Goal: Information Seeking & Learning: Learn about a topic

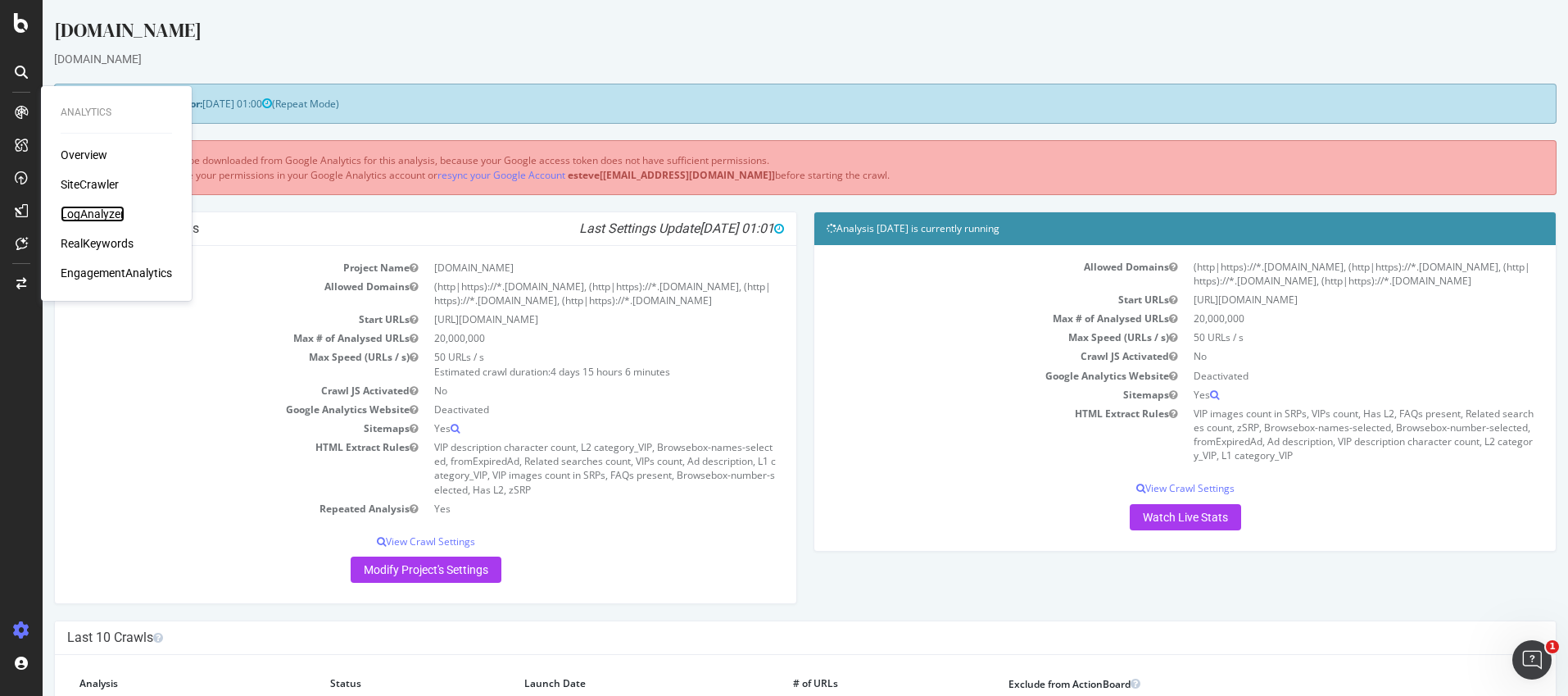
click at [100, 213] on div "LogAnalyzer" at bounding box center [92, 213] width 64 height 16
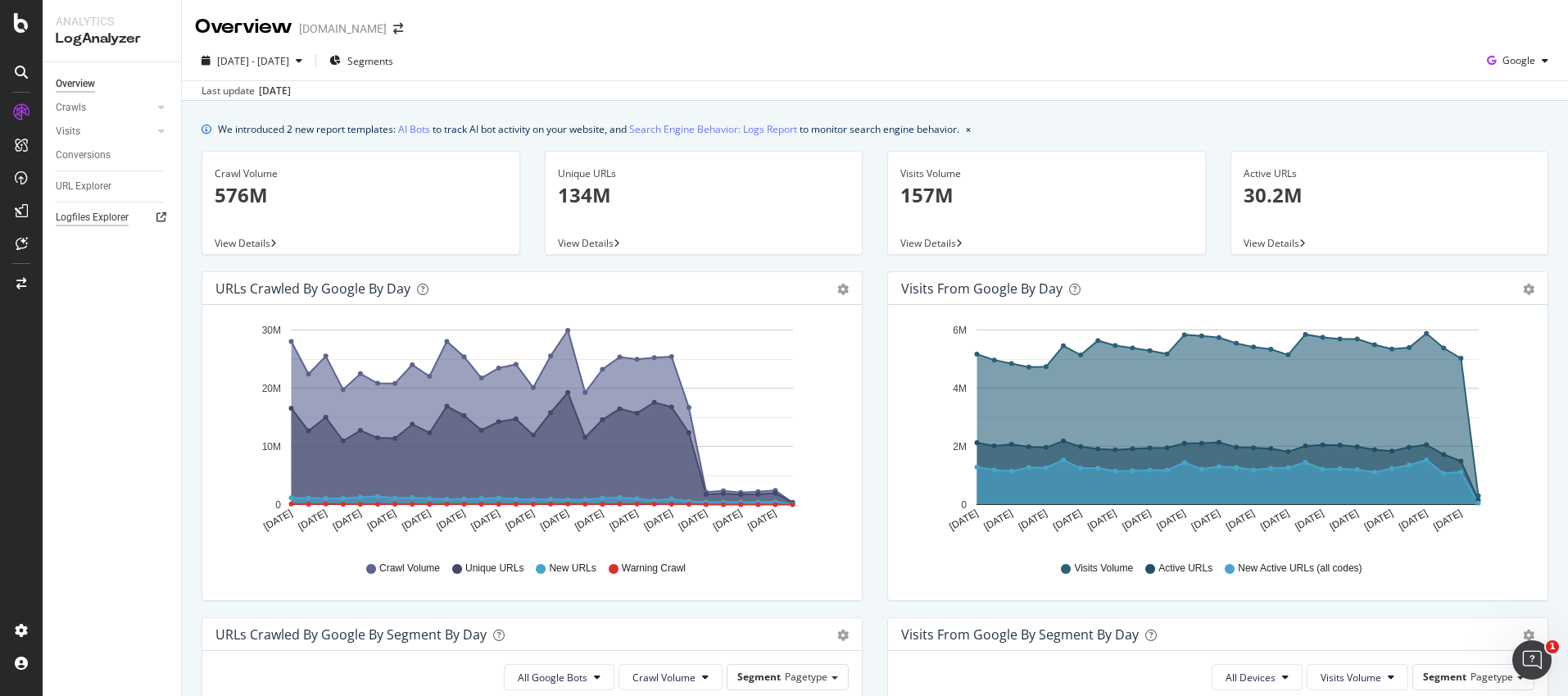
click at [83, 220] on div "Logfiles Explorer" at bounding box center [92, 217] width 73 height 17
click at [82, 185] on div "URL Explorer" at bounding box center [83, 187] width 56 height 17
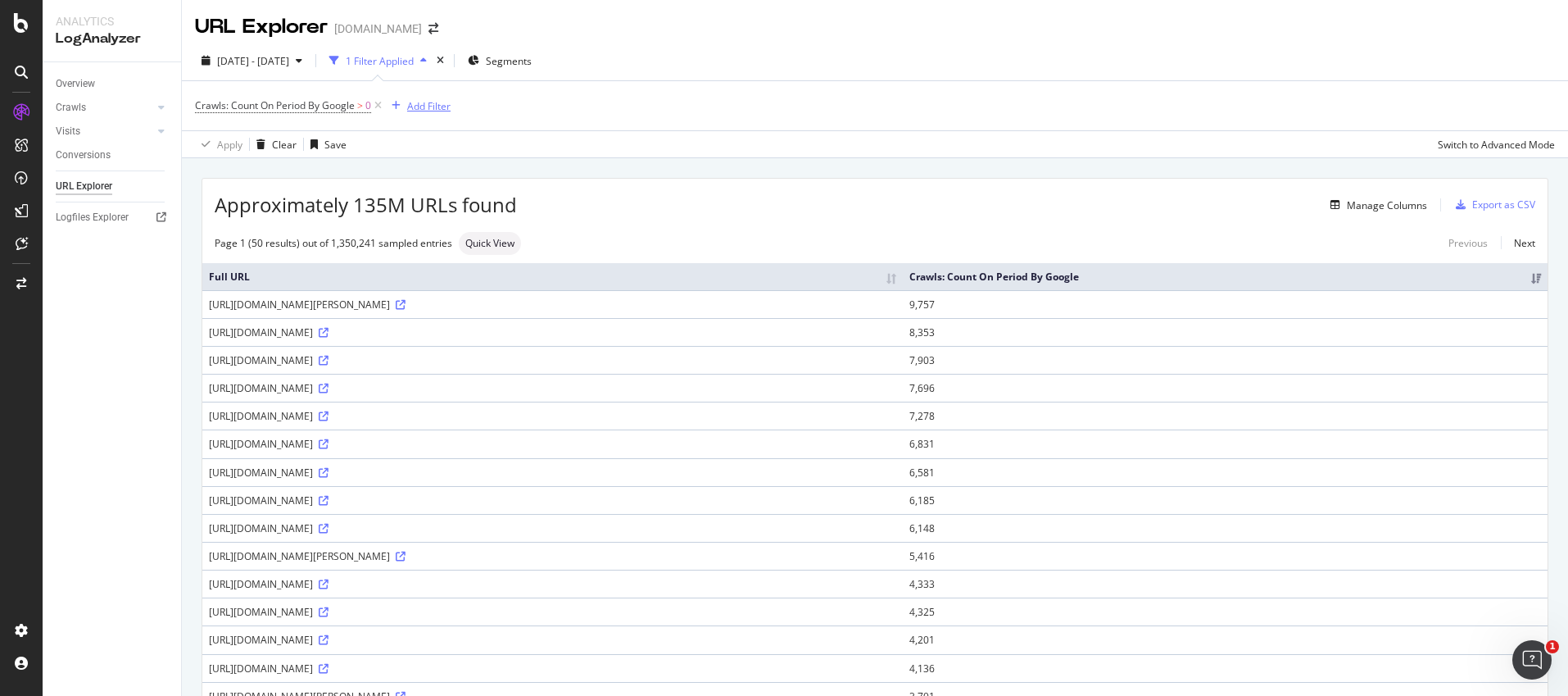
click at [416, 101] on div "Add Filter" at bounding box center [428, 106] width 43 height 14
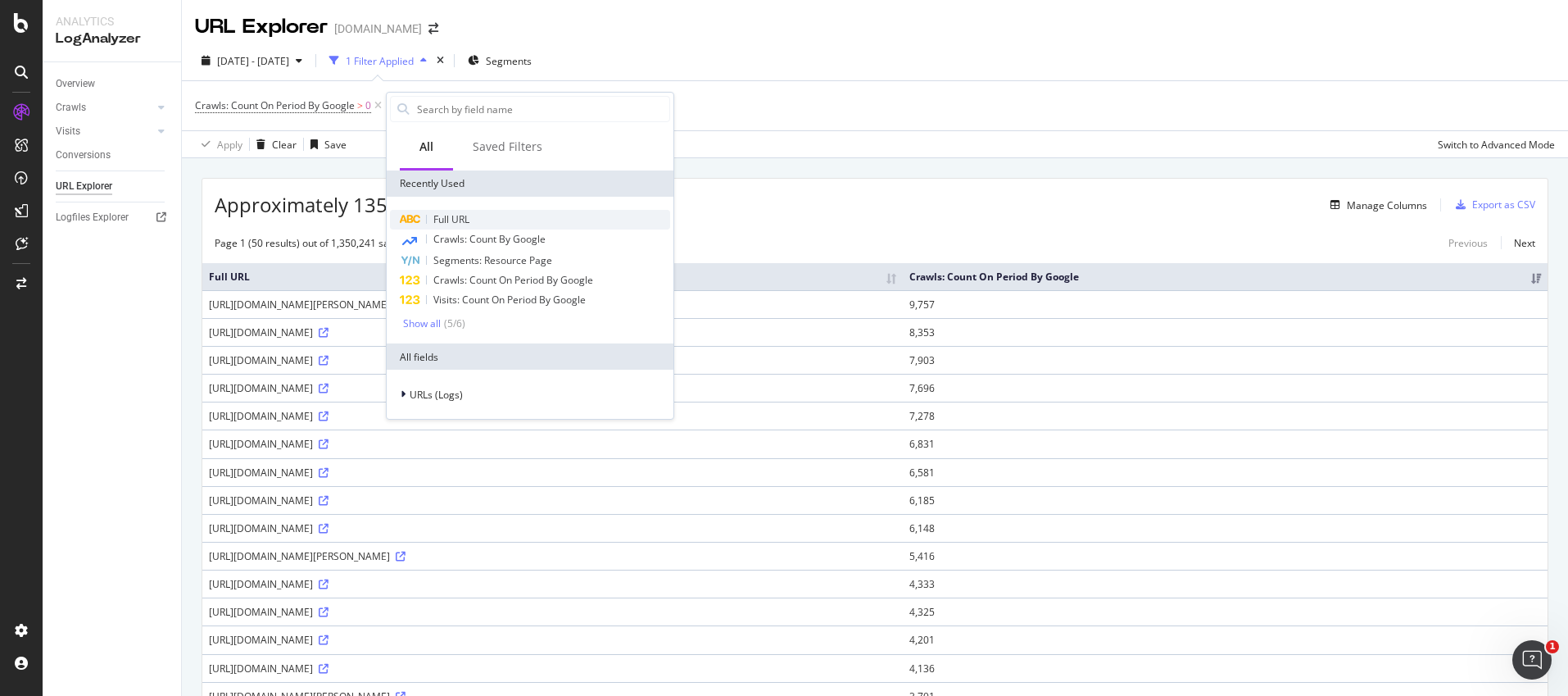
click at [440, 219] on span "Full URL" at bounding box center [452, 219] width 36 height 14
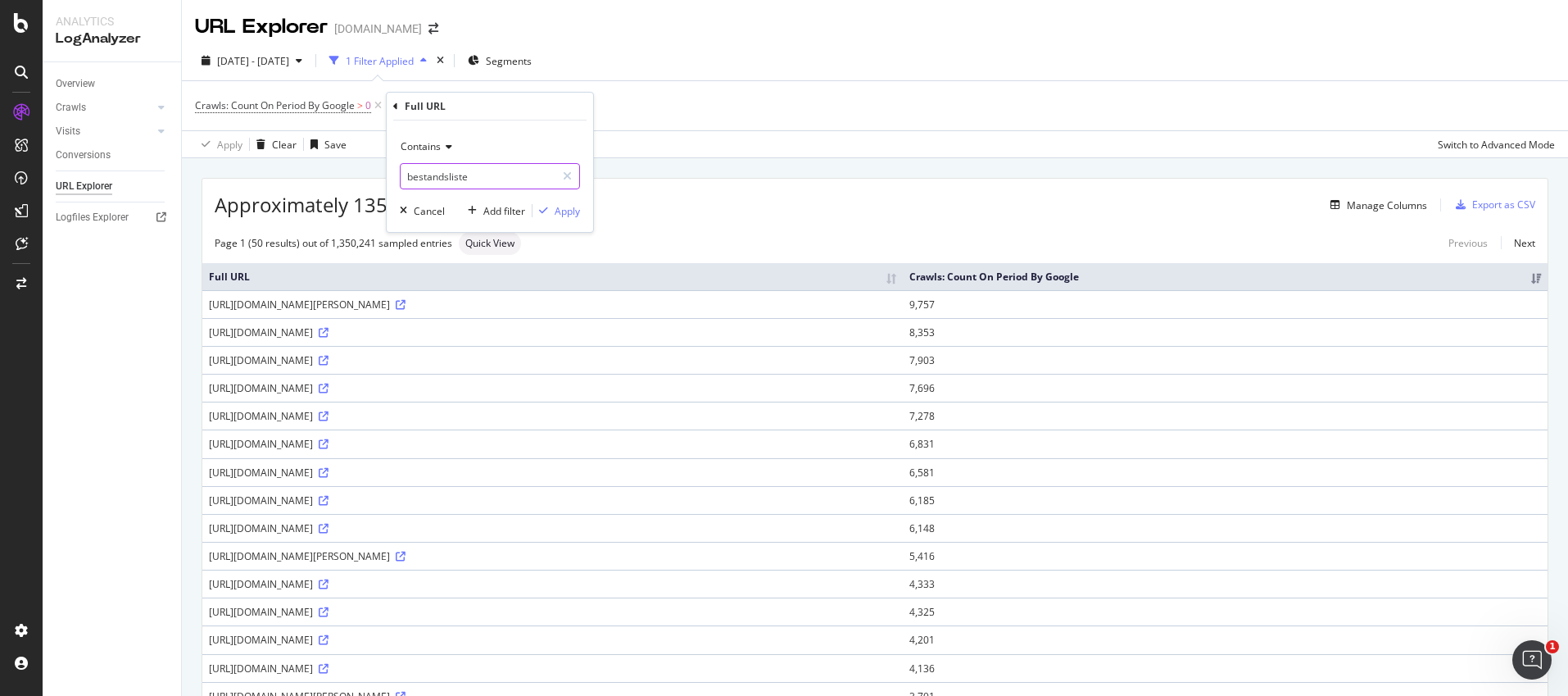
click at [458, 177] on input "bestandsliste" at bounding box center [479, 175] width 155 height 26
type input "/-"
click at [566, 196] on div "Contains /- Cancel Add filter Apply" at bounding box center [490, 176] width 207 height 111
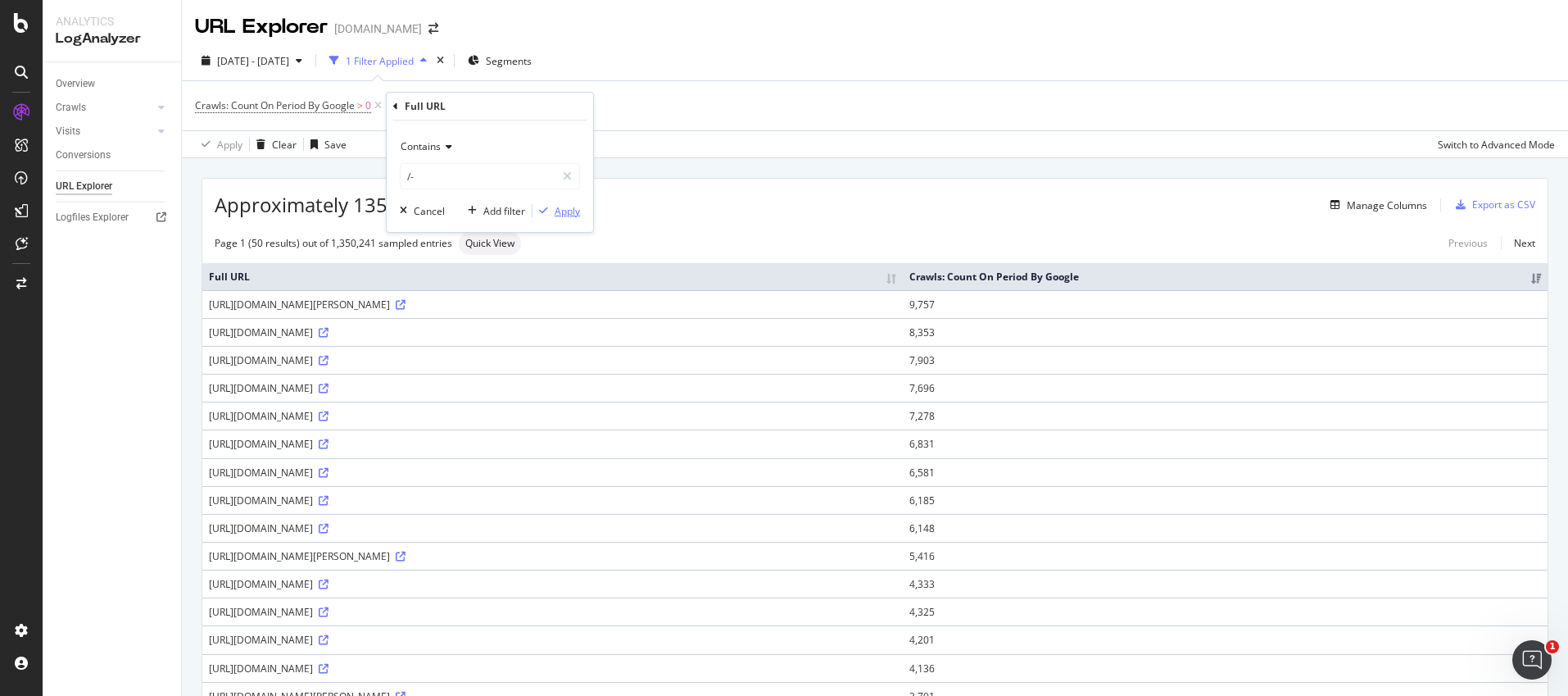
click at [563, 217] on div "Apply" at bounding box center [556, 210] width 48 height 14
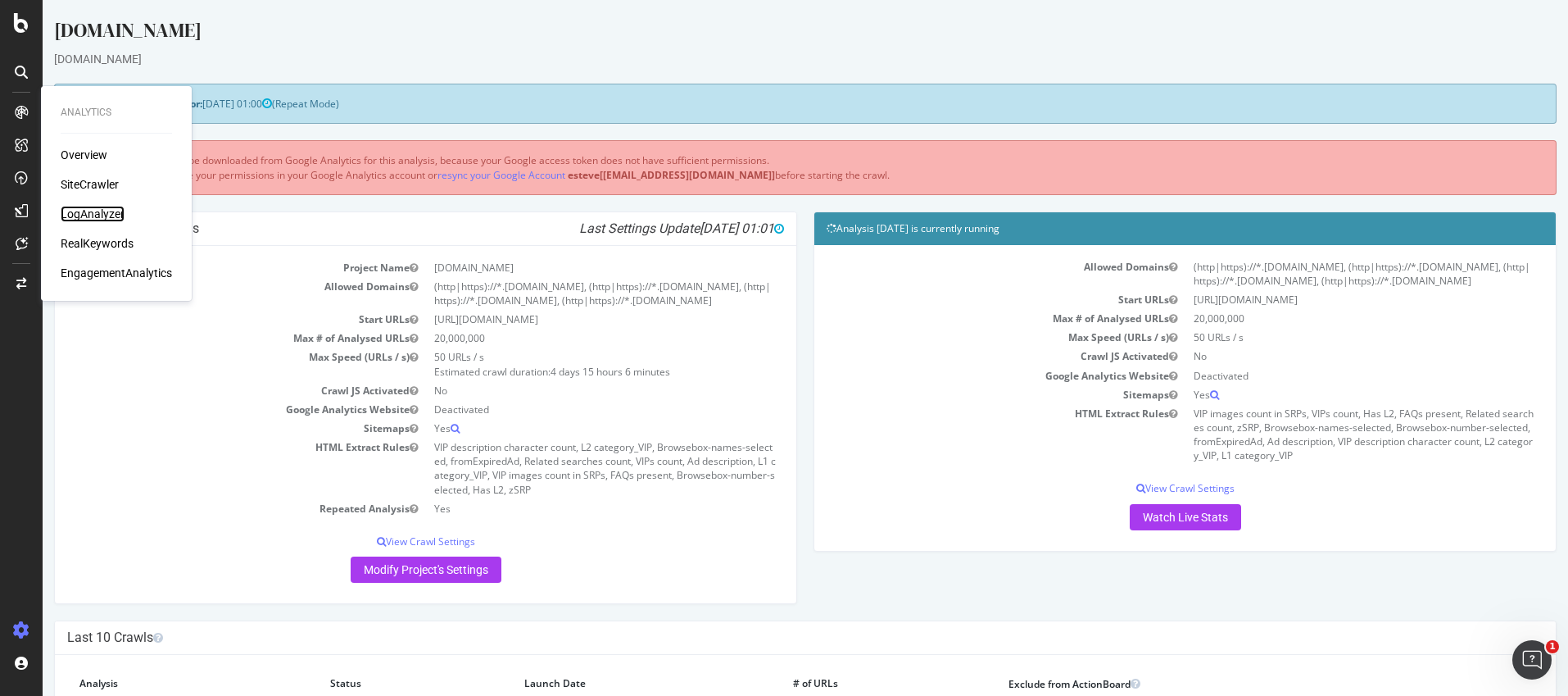
click at [105, 211] on div "LogAnalyzer" at bounding box center [92, 213] width 64 height 16
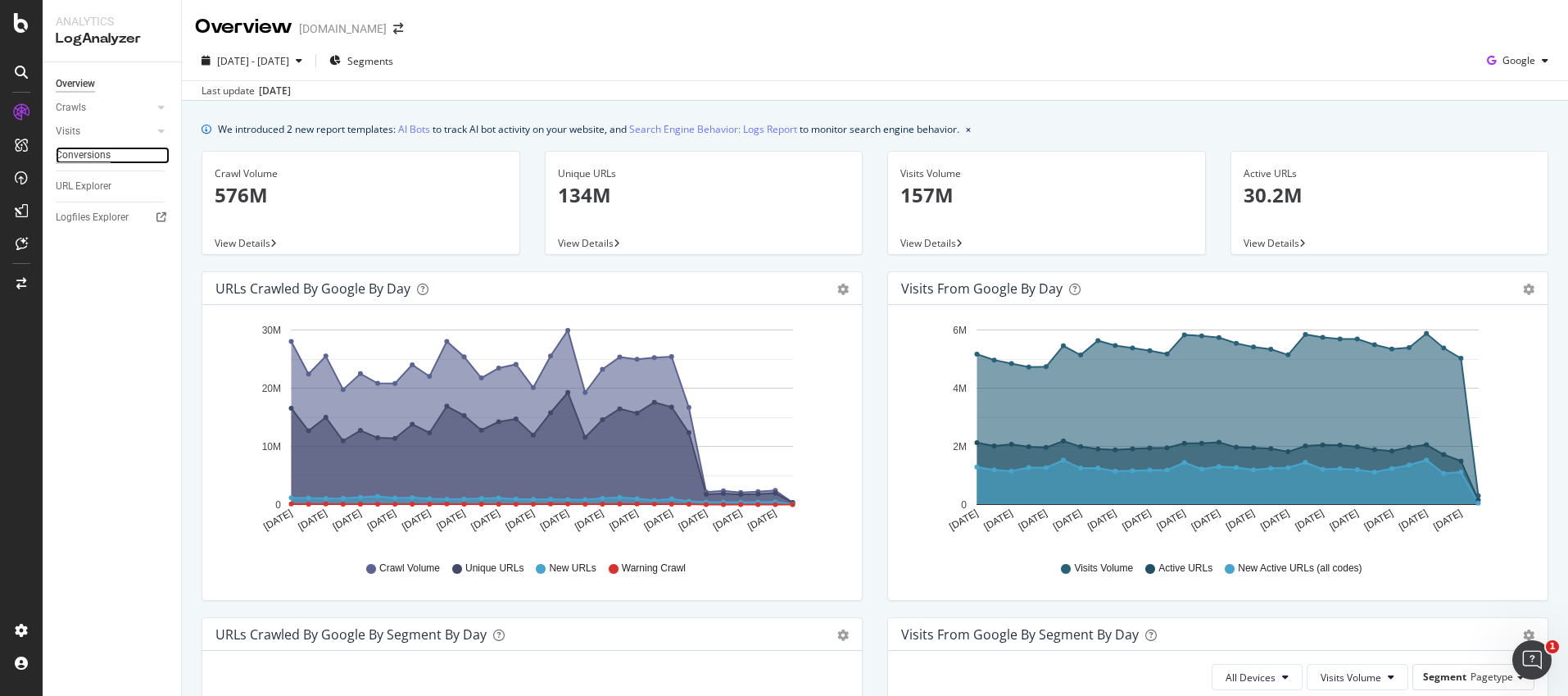
click at [97, 158] on div "Conversions" at bounding box center [82, 155] width 55 height 17
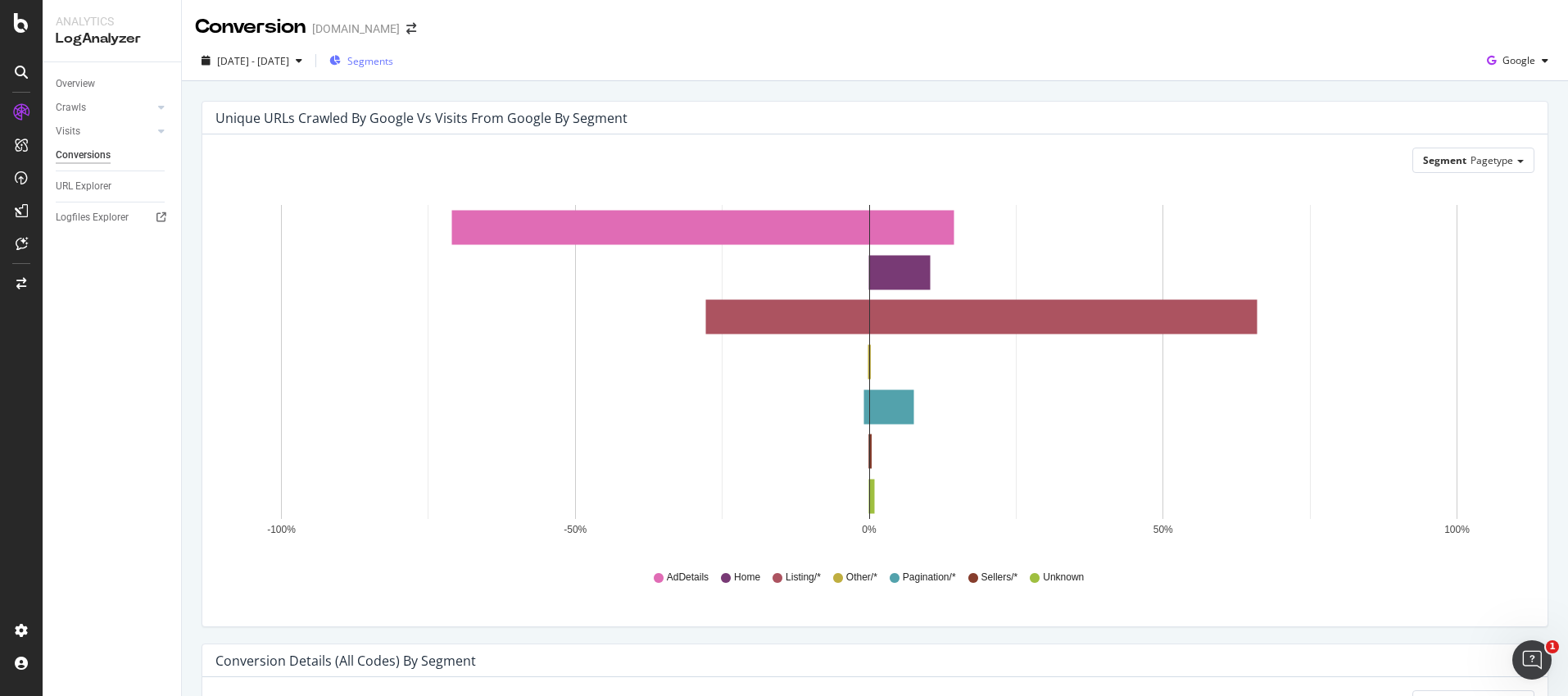
click at [393, 65] on span "Segments" at bounding box center [370, 60] width 46 height 14
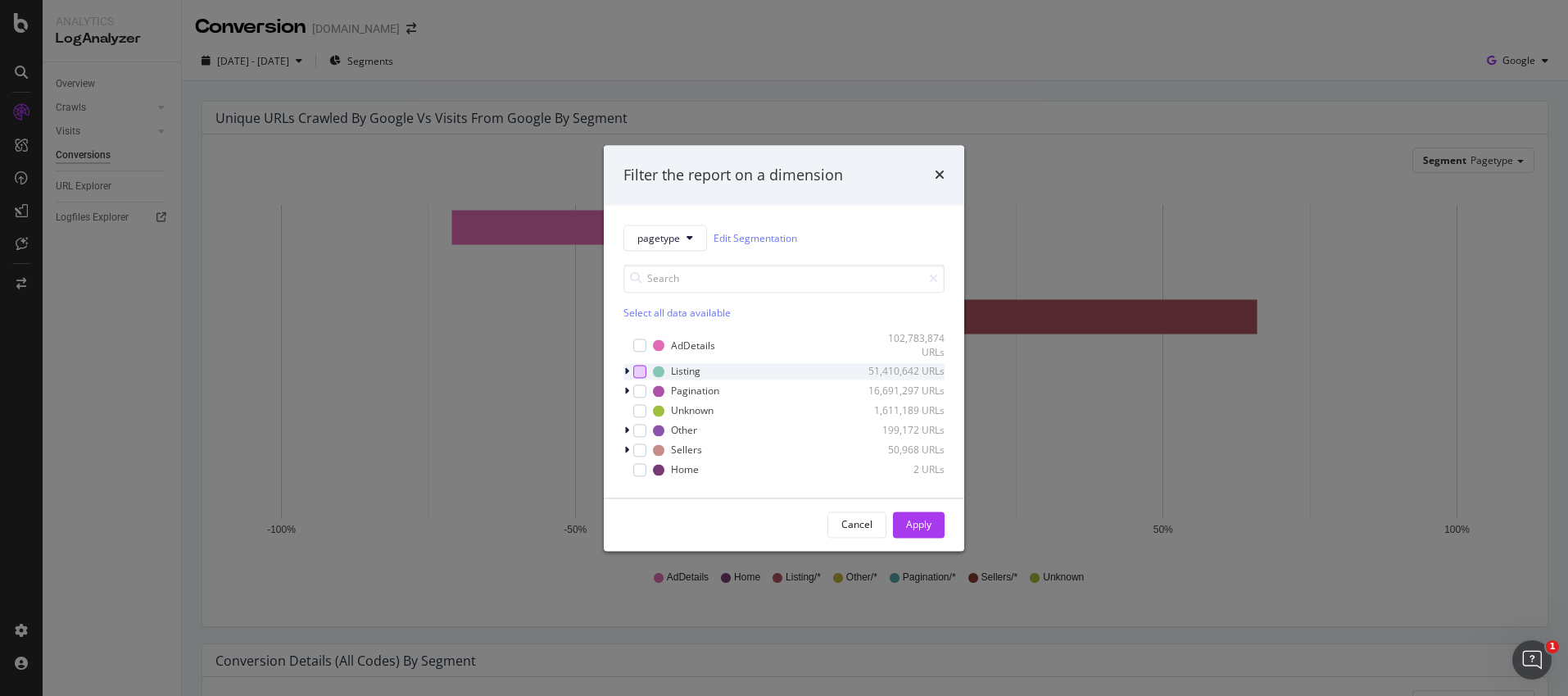
click at [644, 372] on div "modal" at bounding box center [640, 371] width 13 height 13
click at [926, 516] on div "Apply" at bounding box center [919, 525] width 26 height 25
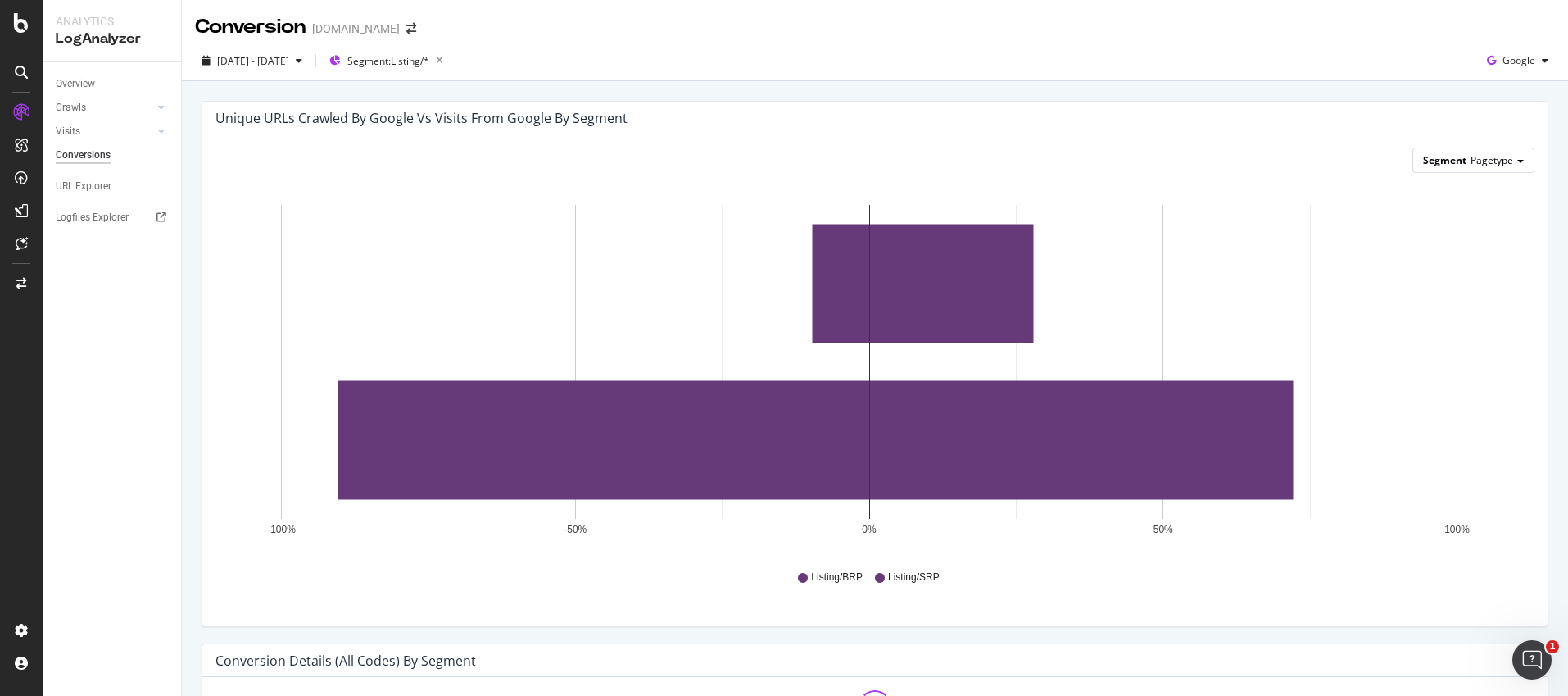
click at [1491, 164] on span "Pagetype" at bounding box center [1491, 160] width 43 height 14
click at [1413, 305] on div "Advanced selector >" at bounding box center [1457, 296] width 139 height 23
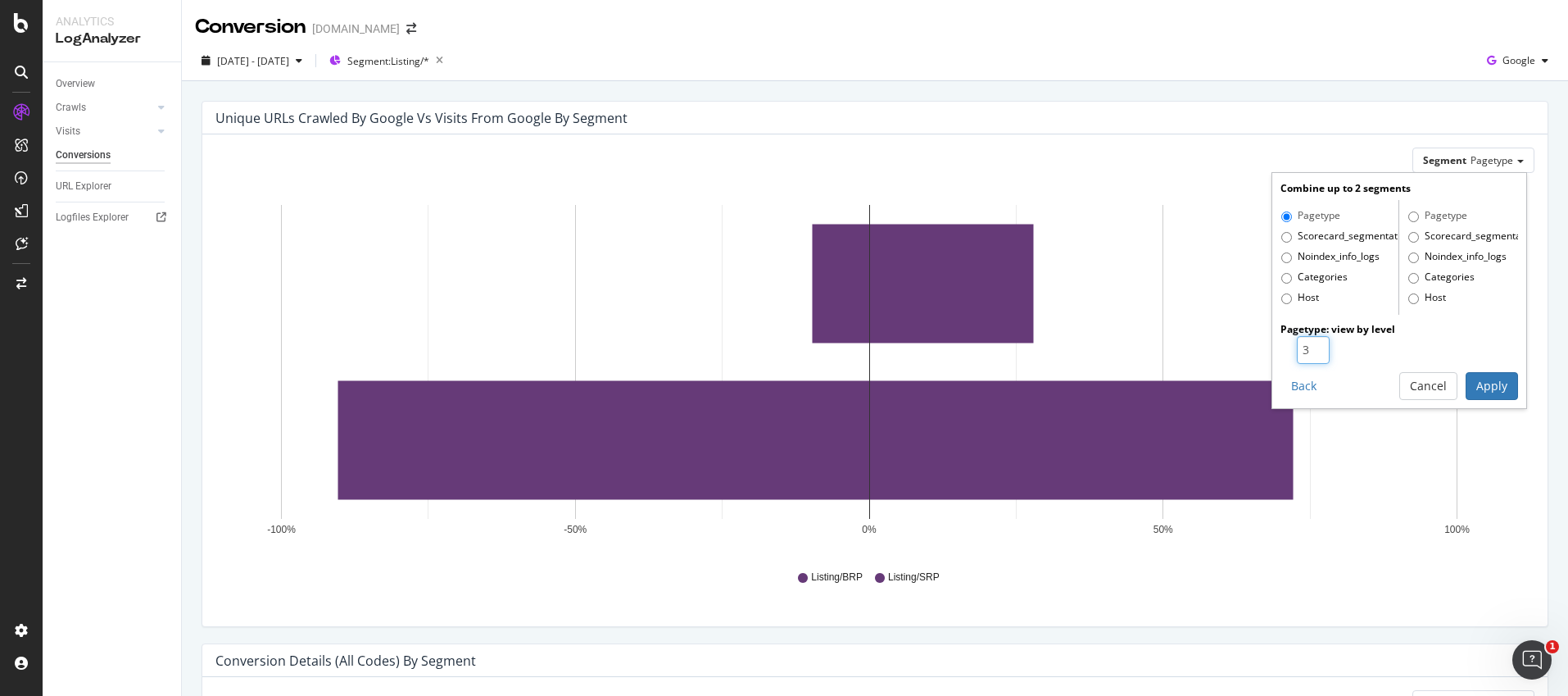
click at [1306, 344] on input "3" at bounding box center [1313, 349] width 33 height 28
type input "4"
click at [1306, 344] on input "4" at bounding box center [1313, 349] width 33 height 28
click at [1488, 382] on button "Apply" at bounding box center [1491, 386] width 53 height 28
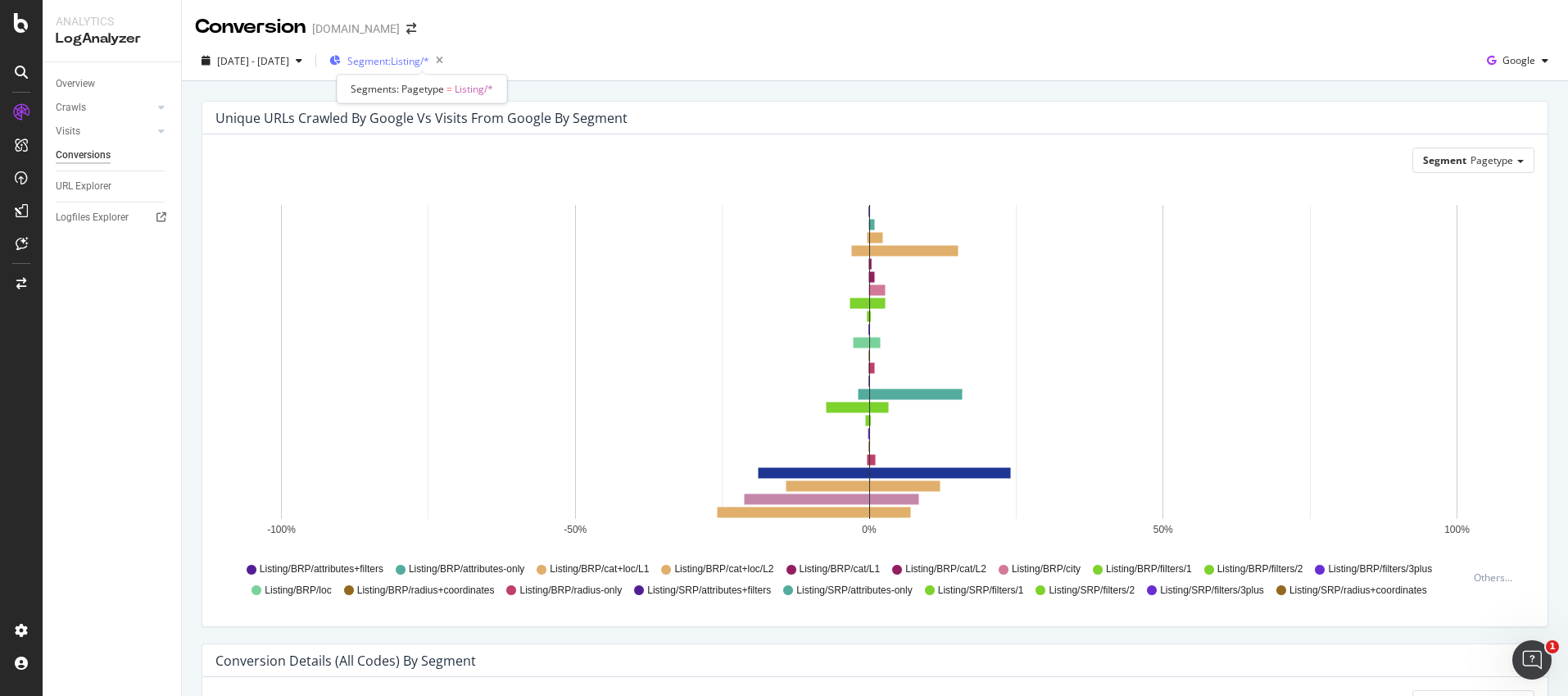
click at [400, 67] on span "Segment: Listing/*" at bounding box center [389, 60] width 82 height 14
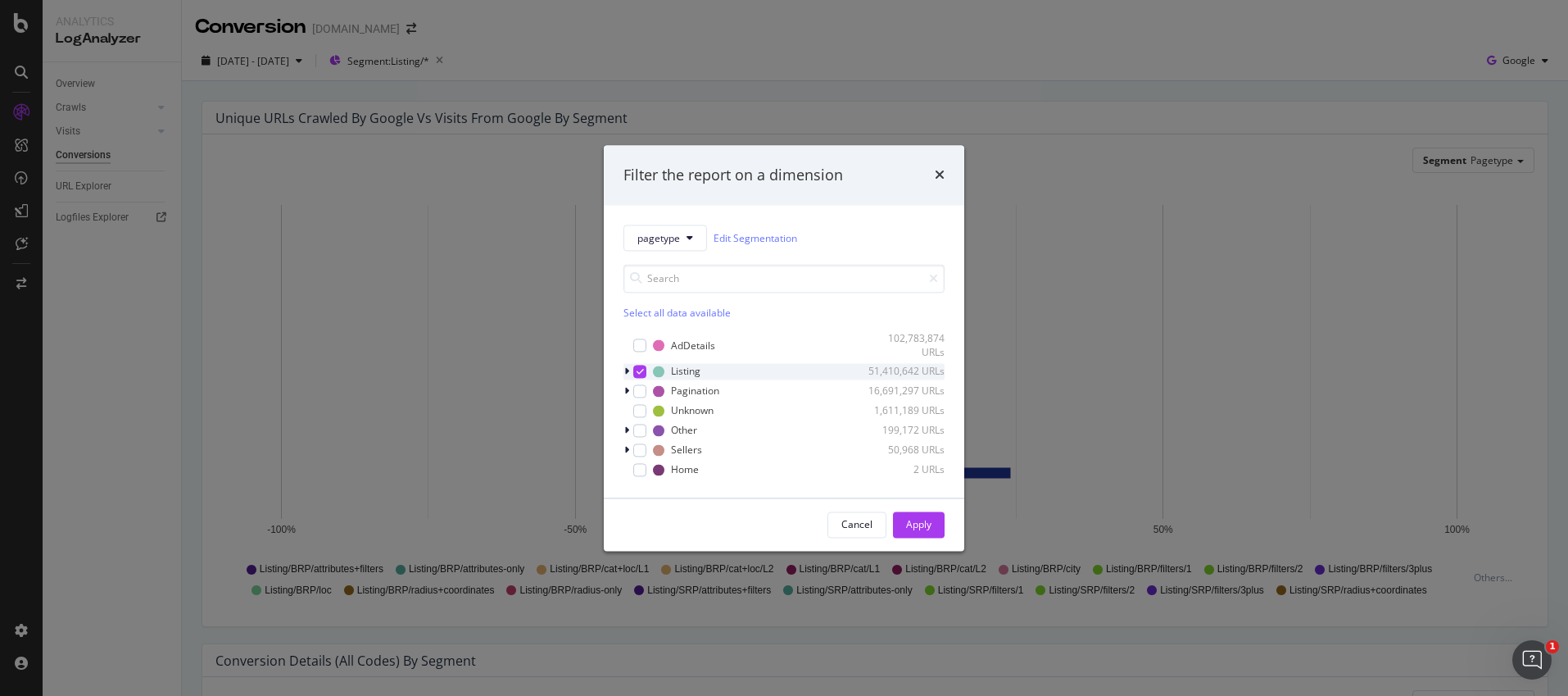
click at [643, 372] on div "modal" at bounding box center [640, 371] width 13 height 13
click at [924, 528] on div "Apply" at bounding box center [919, 524] width 26 height 14
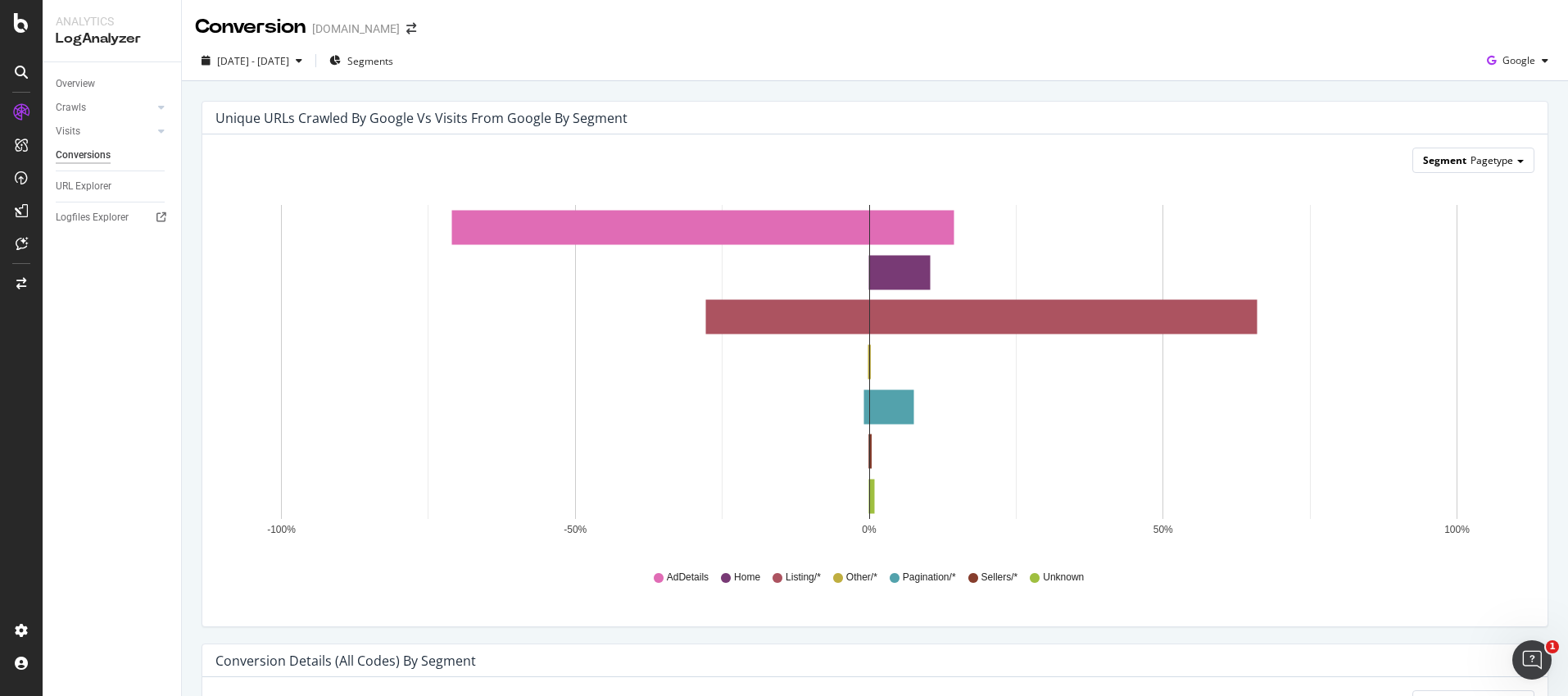
click at [1503, 161] on div "Segment Pagetype" at bounding box center [1473, 160] width 121 height 24
click at [1421, 299] on div "Advanced selector >" at bounding box center [1457, 296] width 139 height 23
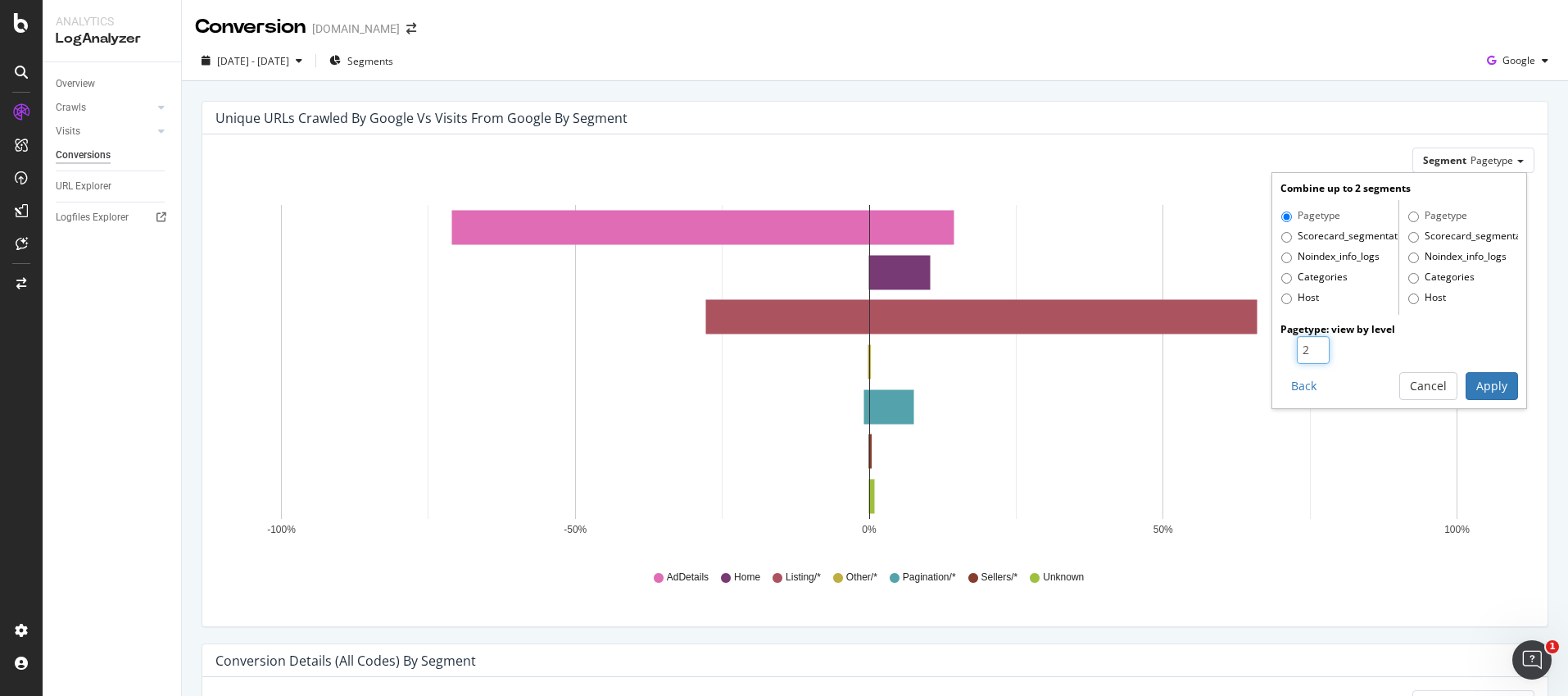
click at [1310, 347] on input "2" at bounding box center [1313, 349] width 33 height 28
click at [1310, 347] on input "3" at bounding box center [1313, 349] width 33 height 28
type input "4"
click at [1310, 347] on input "4" at bounding box center [1313, 349] width 33 height 28
click at [1467, 378] on button "Apply" at bounding box center [1491, 386] width 53 height 28
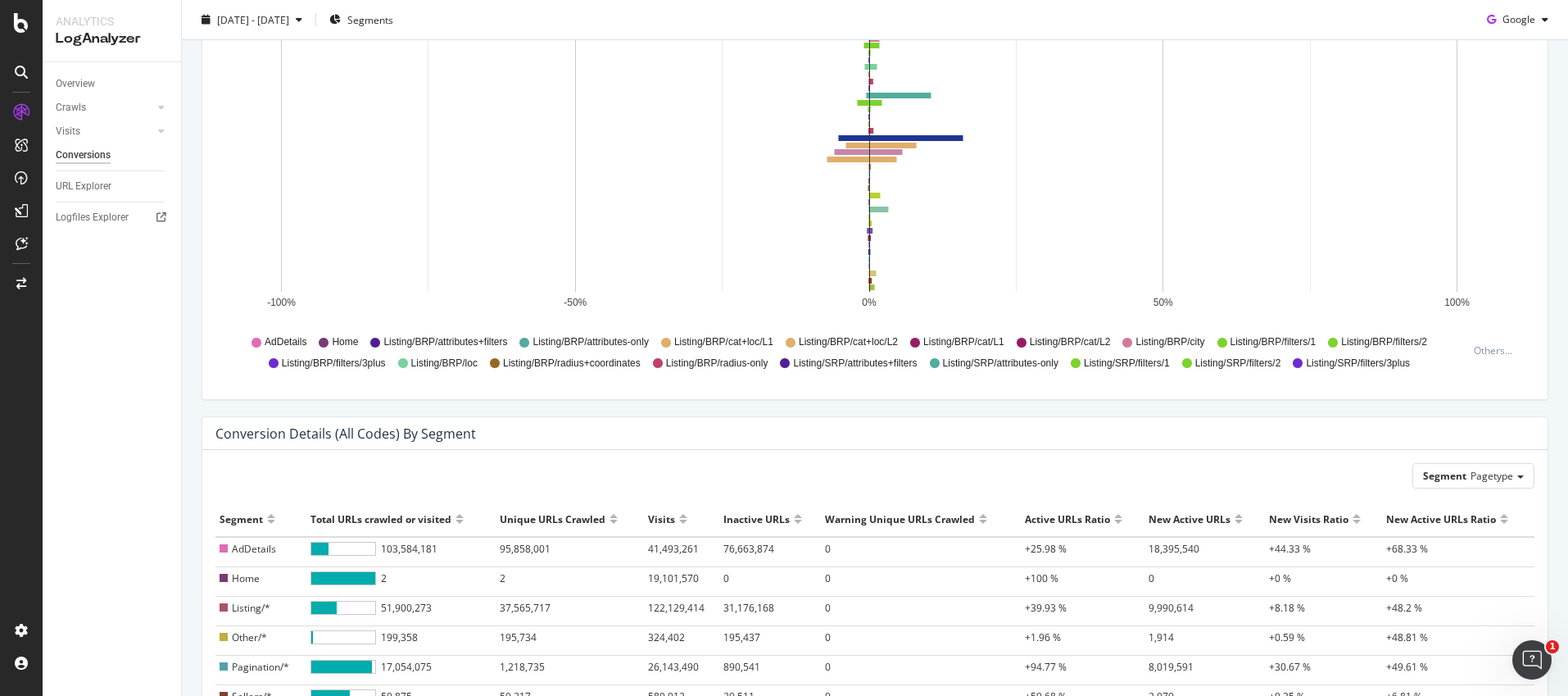
scroll to position [327, 0]
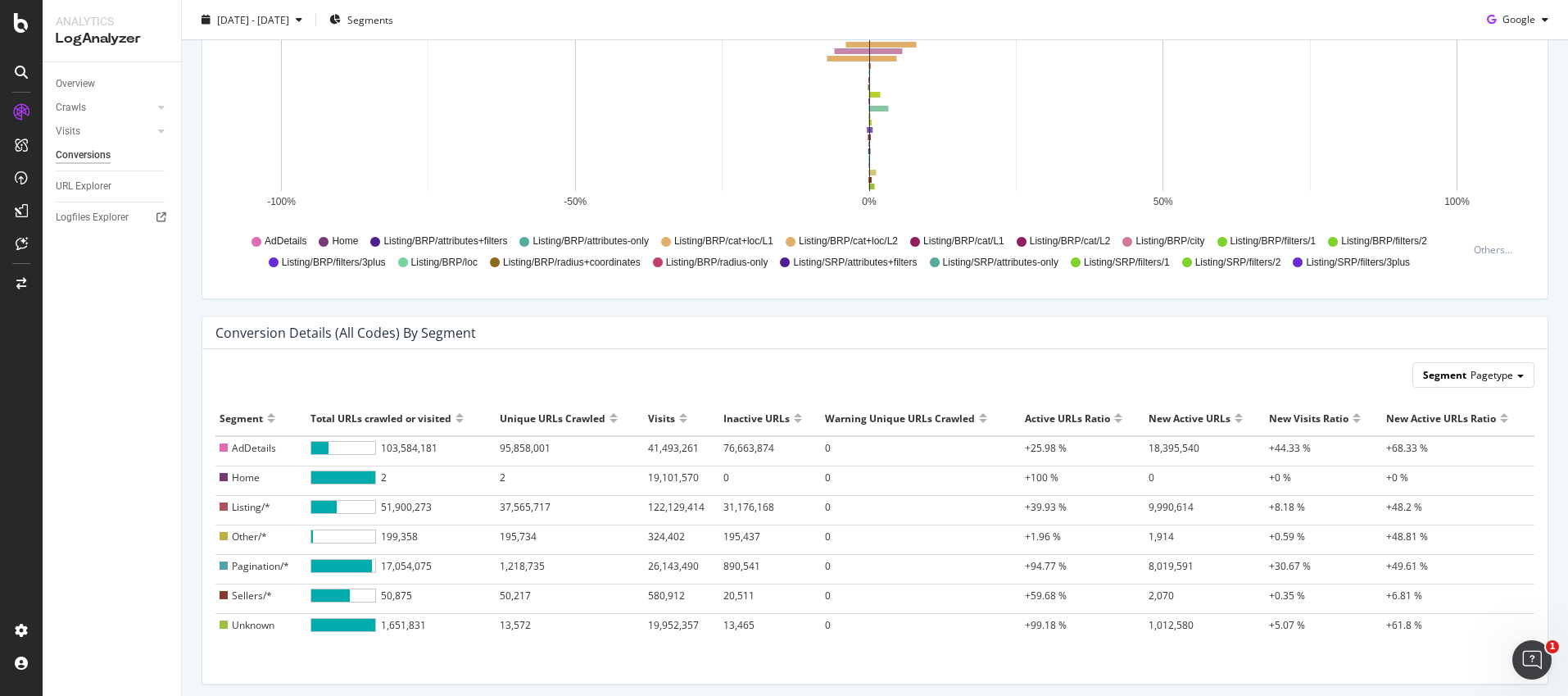
click at [1495, 373] on span "Pagetype" at bounding box center [1491, 374] width 43 height 14
click at [1437, 505] on div "Advanced selector >" at bounding box center [1457, 510] width 139 height 23
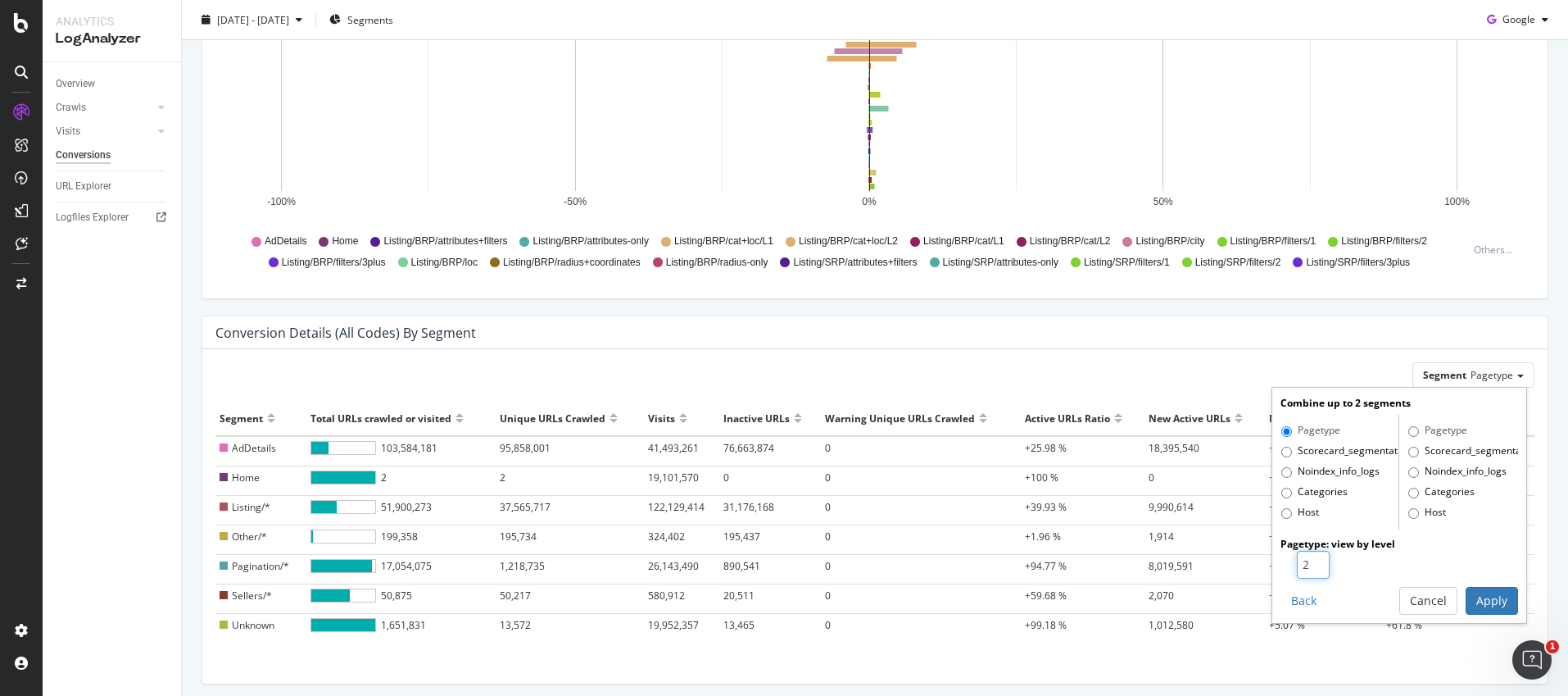
click at [1305, 558] on input "2" at bounding box center [1313, 564] width 33 height 28
click at [1305, 558] on input "3" at bounding box center [1313, 564] width 33 height 28
type input "4"
click at [1305, 558] on input "4" at bounding box center [1313, 564] width 33 height 28
click at [1483, 598] on button "Apply" at bounding box center [1491, 600] width 53 height 28
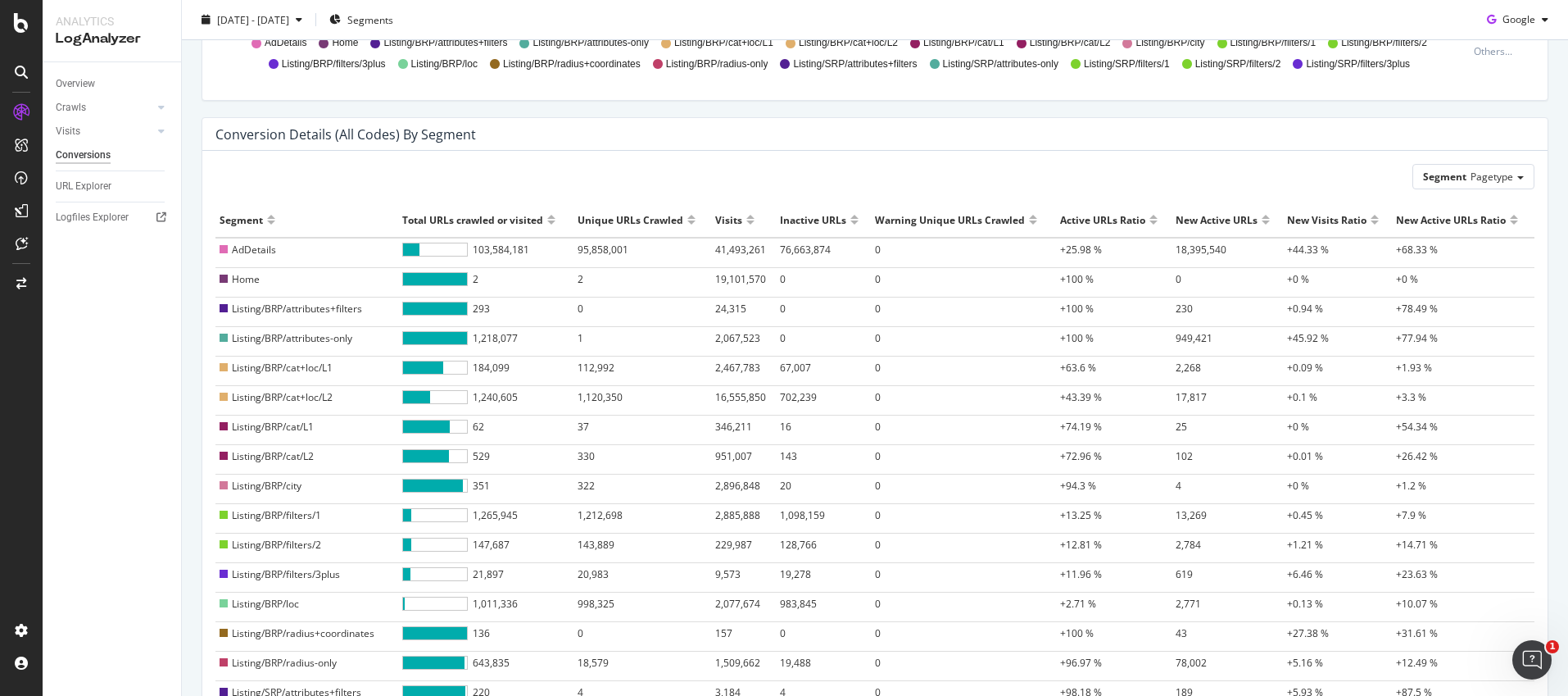
scroll to position [520, 0]
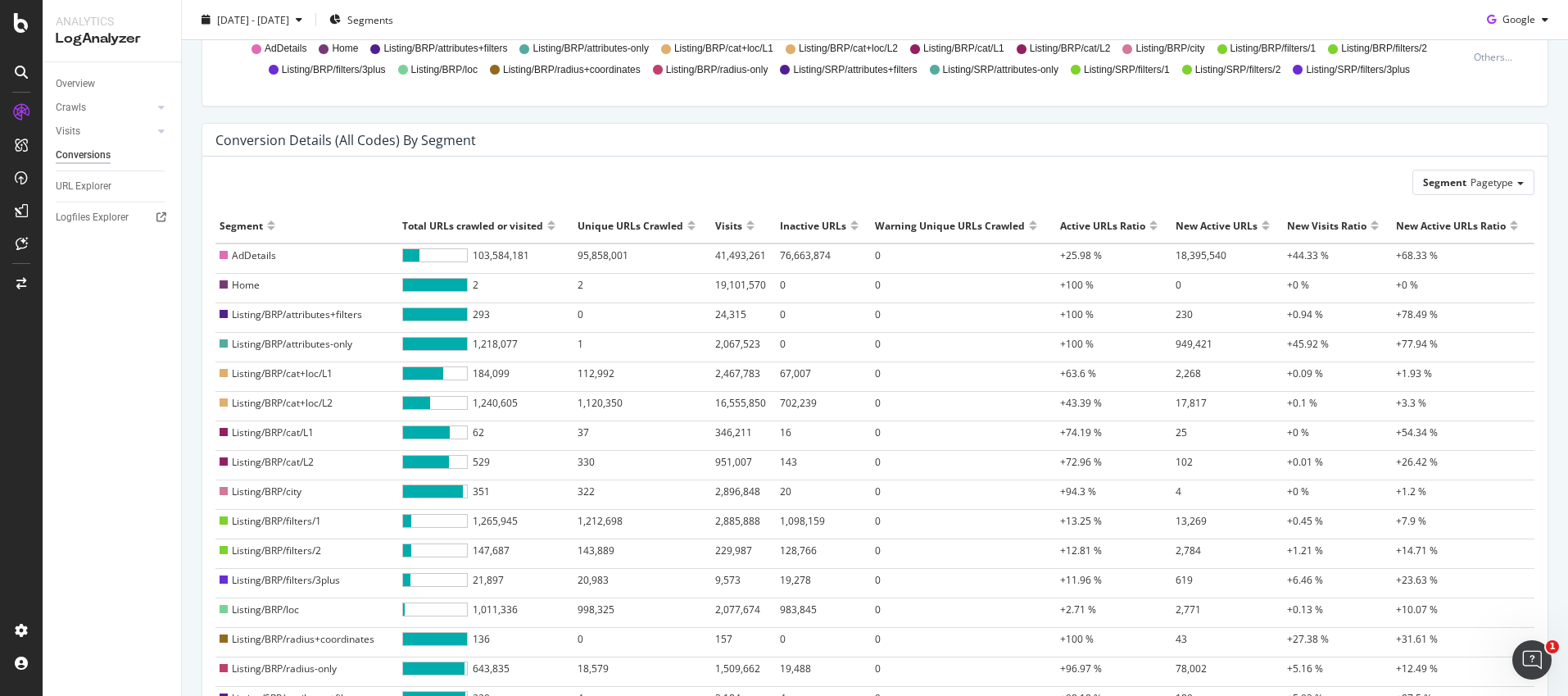
click at [548, 224] on div at bounding box center [551, 218] width 9 height 12
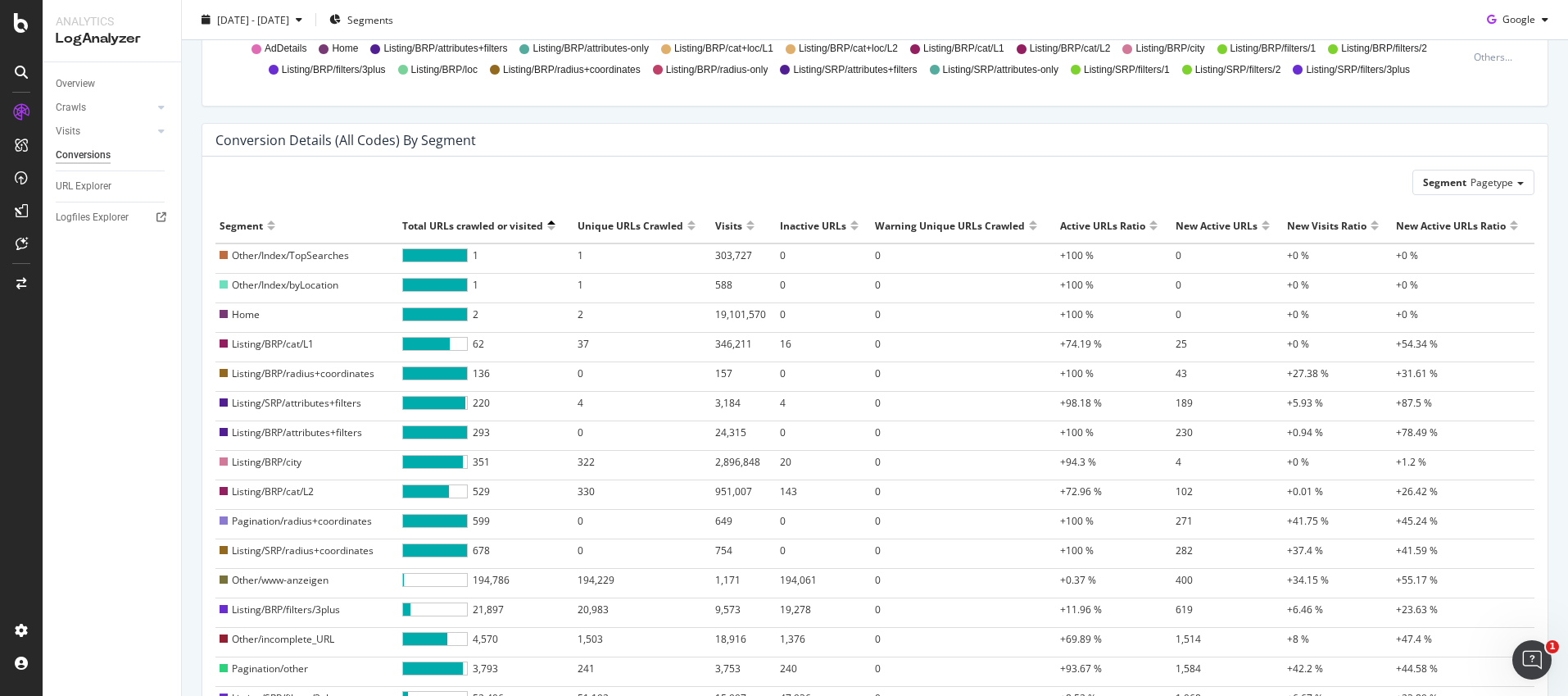
click at [693, 227] on div at bounding box center [691, 232] width 9 height 12
